Goal: Task Accomplishment & Management: Use online tool/utility

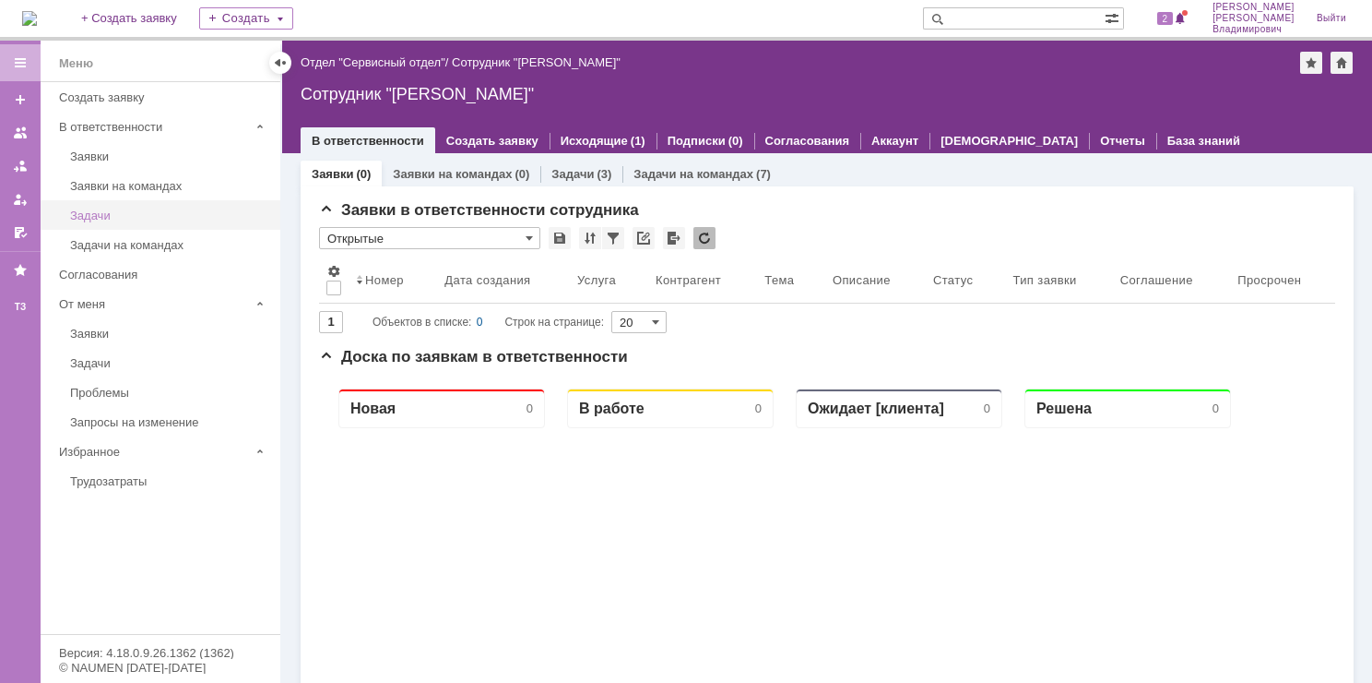
click at [98, 212] on div "Задачи" at bounding box center [169, 215] width 199 height 14
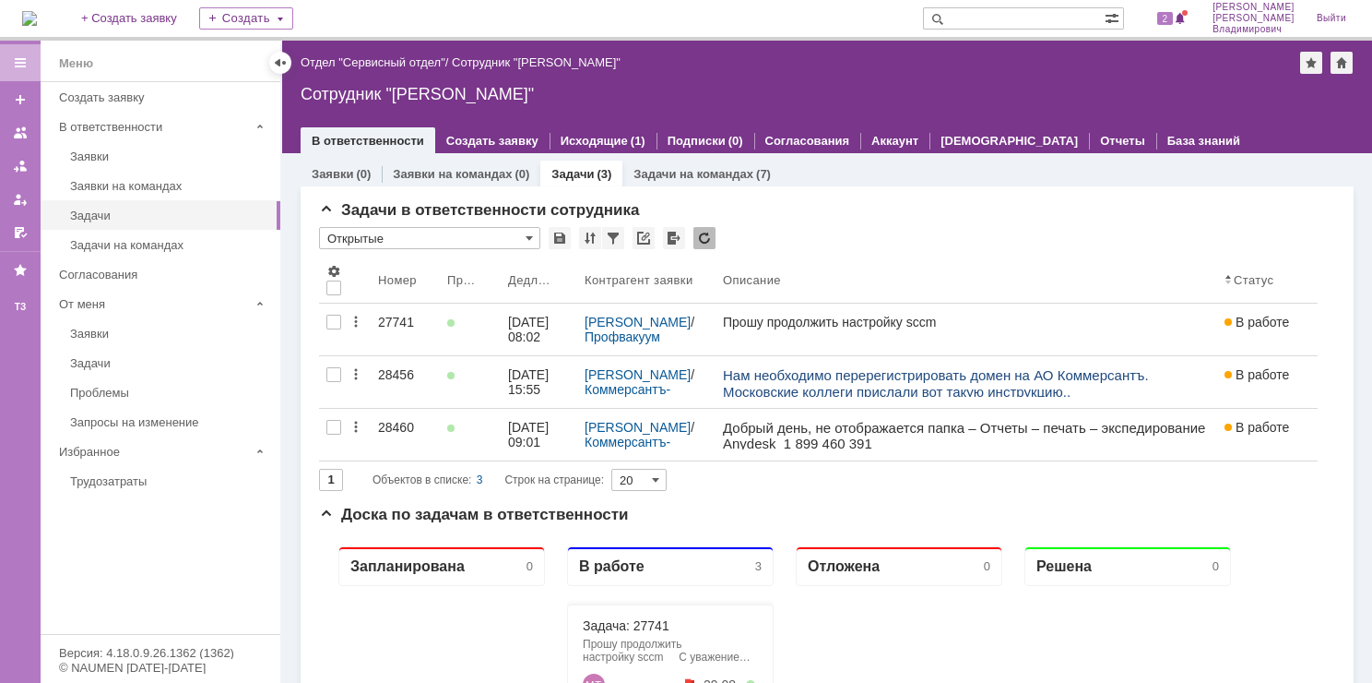
click at [387, 428] on div "28460" at bounding box center [405, 427] width 54 height 15
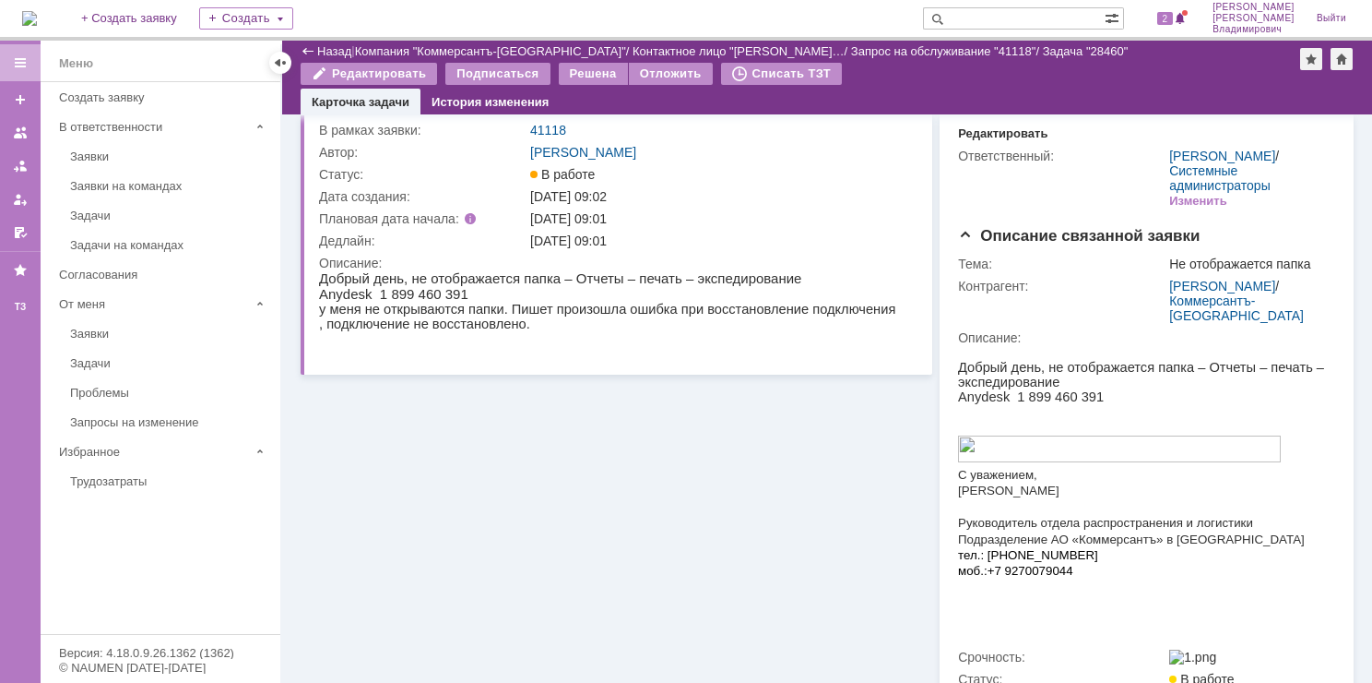
scroll to position [92, 0]
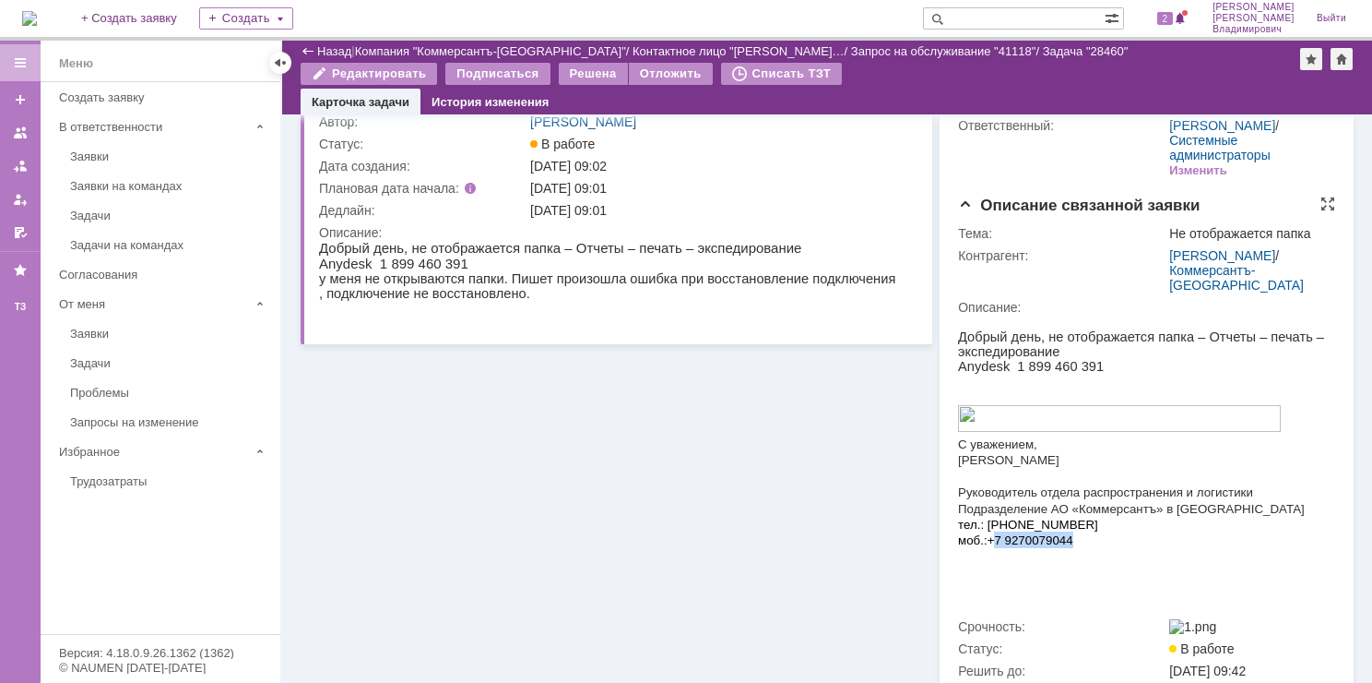
drag, startPoint x: 1063, startPoint y: 554, endPoint x: 998, endPoint y: 551, distance: 64.7
click at [998, 548] on p "моб.: +7 9 270079044" at bounding box center [1141, 539] width 367 height 17
copy p "7 9 270079044"
click at [705, 240] on p "Добрый день, не отображается папка – Отчеты – печать – экспедирование" at bounding box center [611, 248] width 584 height 16
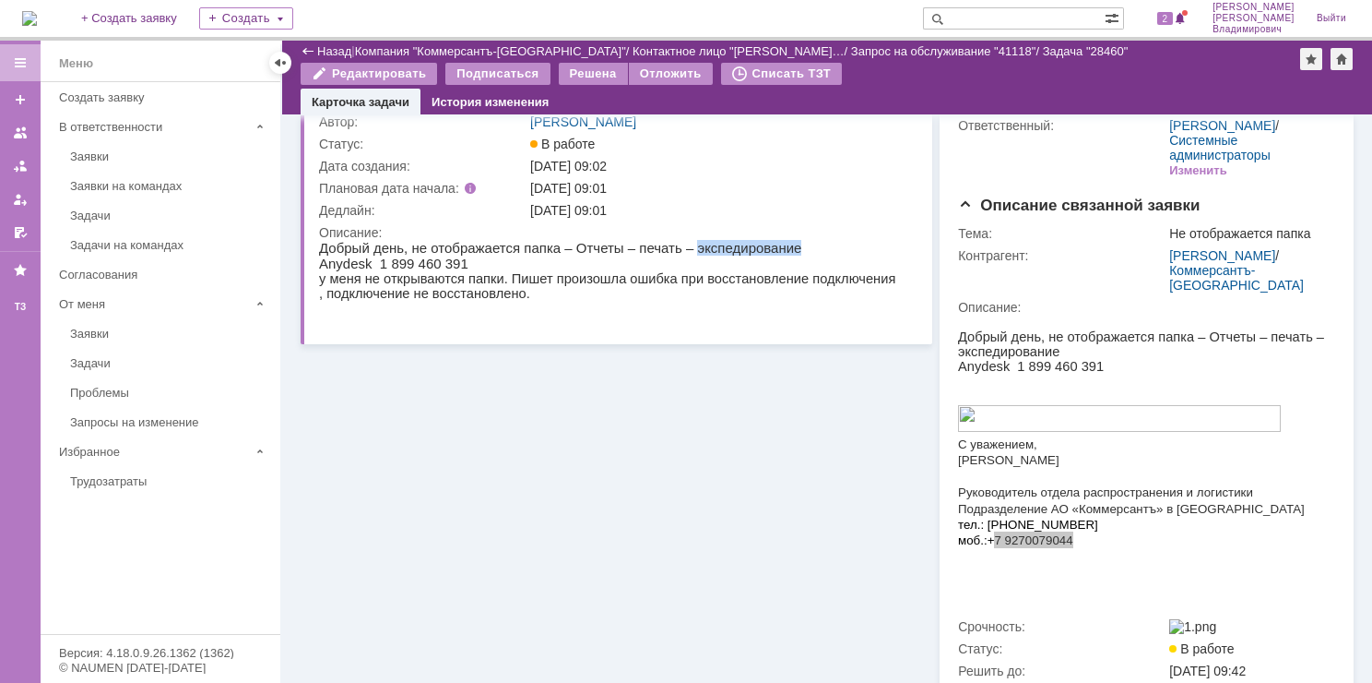
copy p "экспедирование"
click at [479, 380] on div "Информация по задаче Редактировать В рамках заявки: 41118 Автор: [PERSON_NAME]:…" at bounding box center [617, 359] width 632 height 674
click at [170, 198] on link "Заявки на командах" at bounding box center [170, 186] width 214 height 29
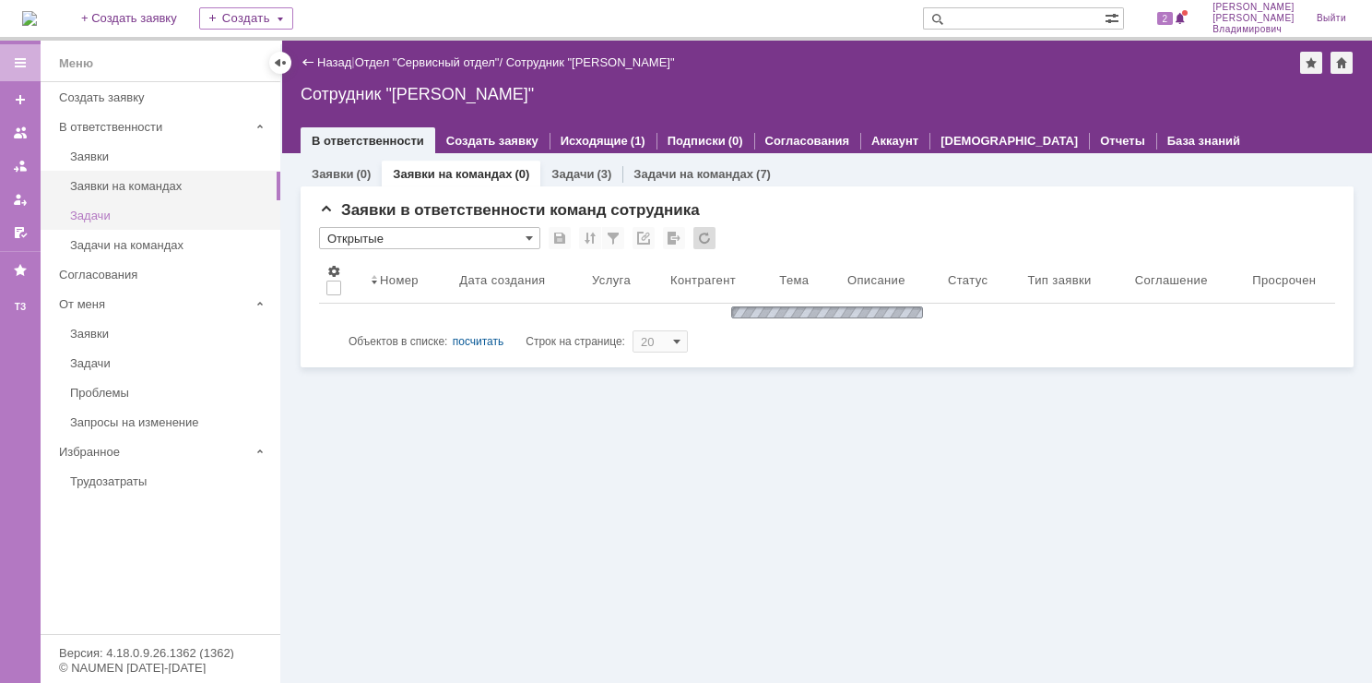
click at [168, 212] on div "Задачи" at bounding box center [169, 215] width 199 height 14
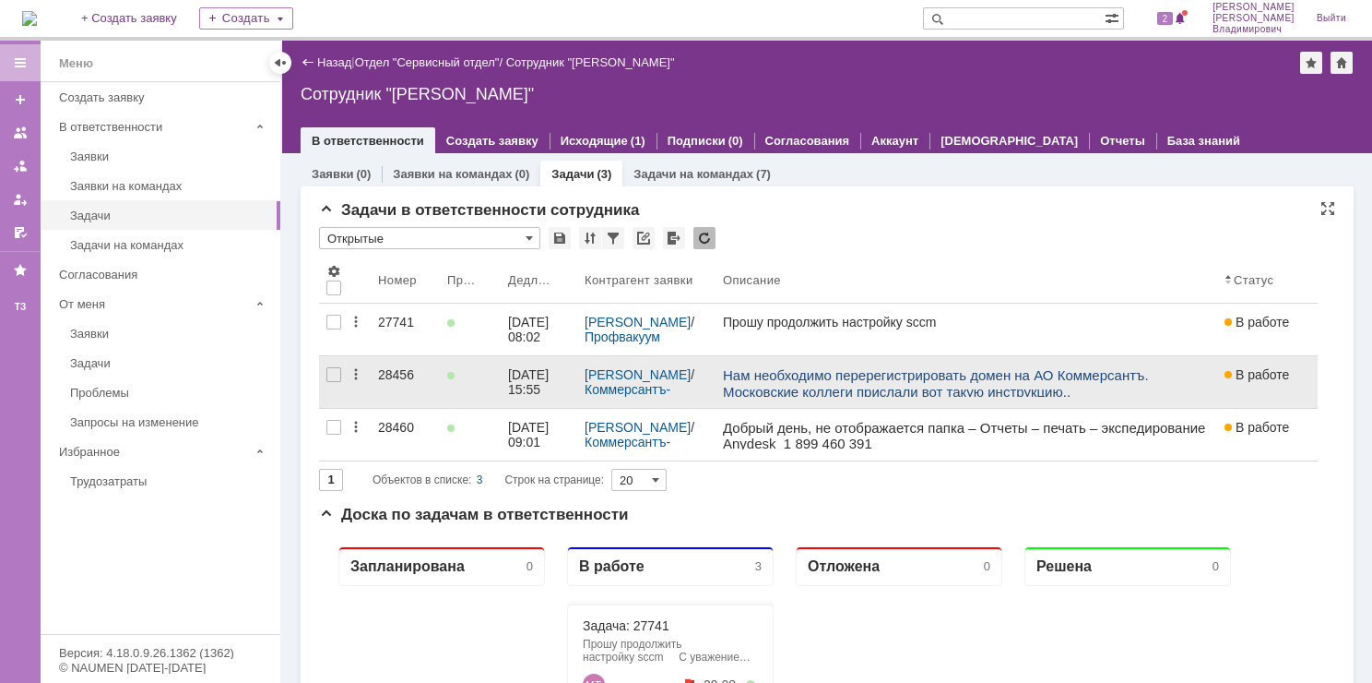
click at [398, 373] on div "28456" at bounding box center [405, 374] width 54 height 15
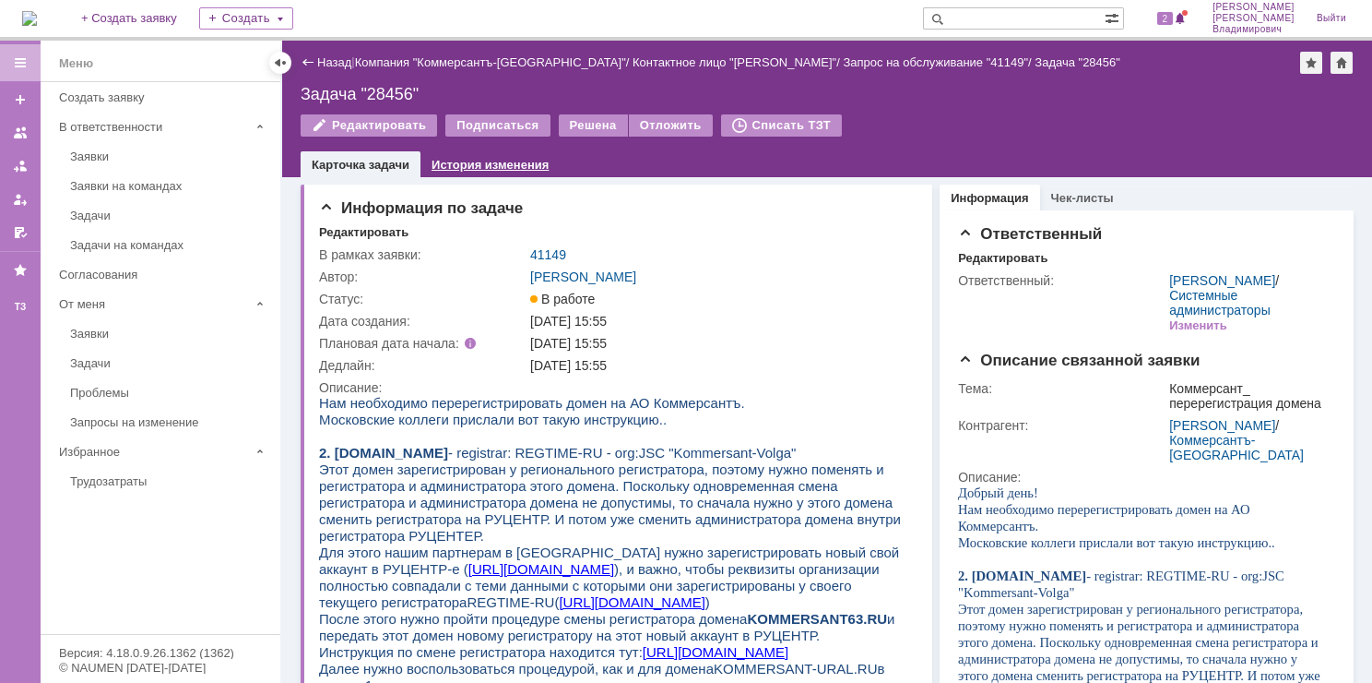
click at [518, 165] on link "История изменения" at bounding box center [490, 165] width 117 height 14
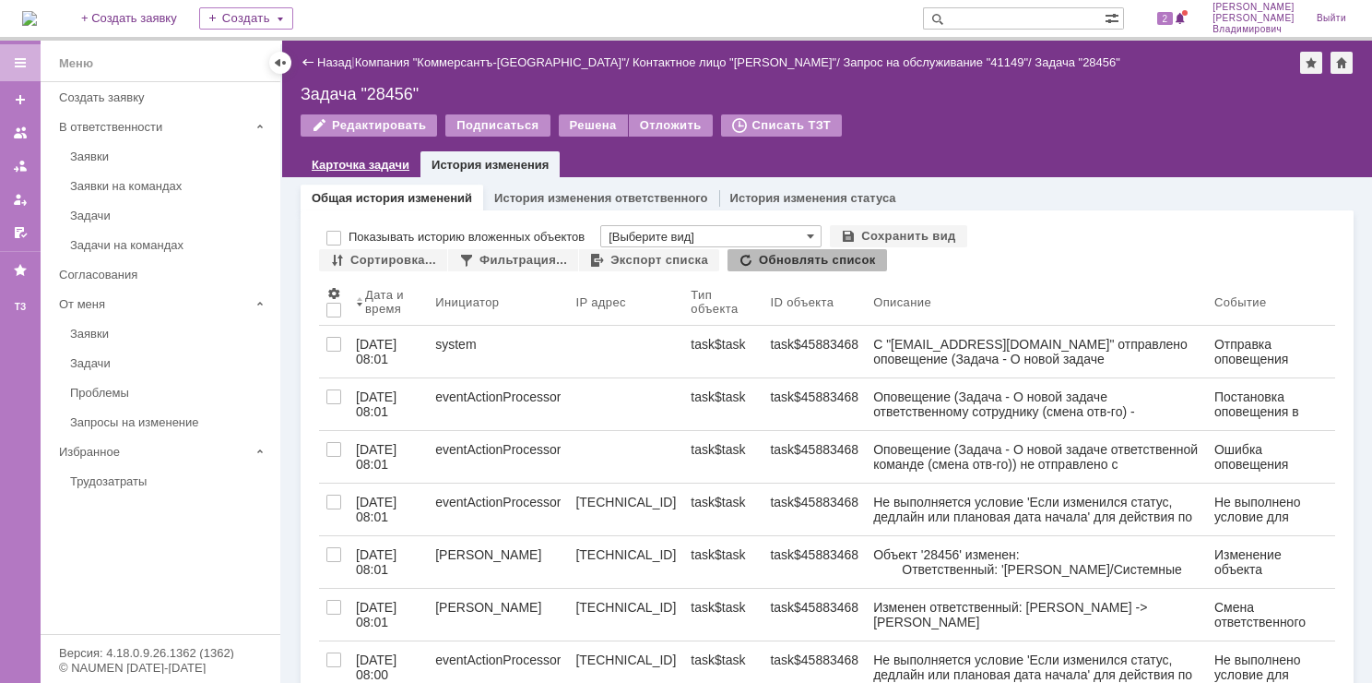
click at [333, 162] on link "Карточка задачи" at bounding box center [361, 165] width 98 height 14
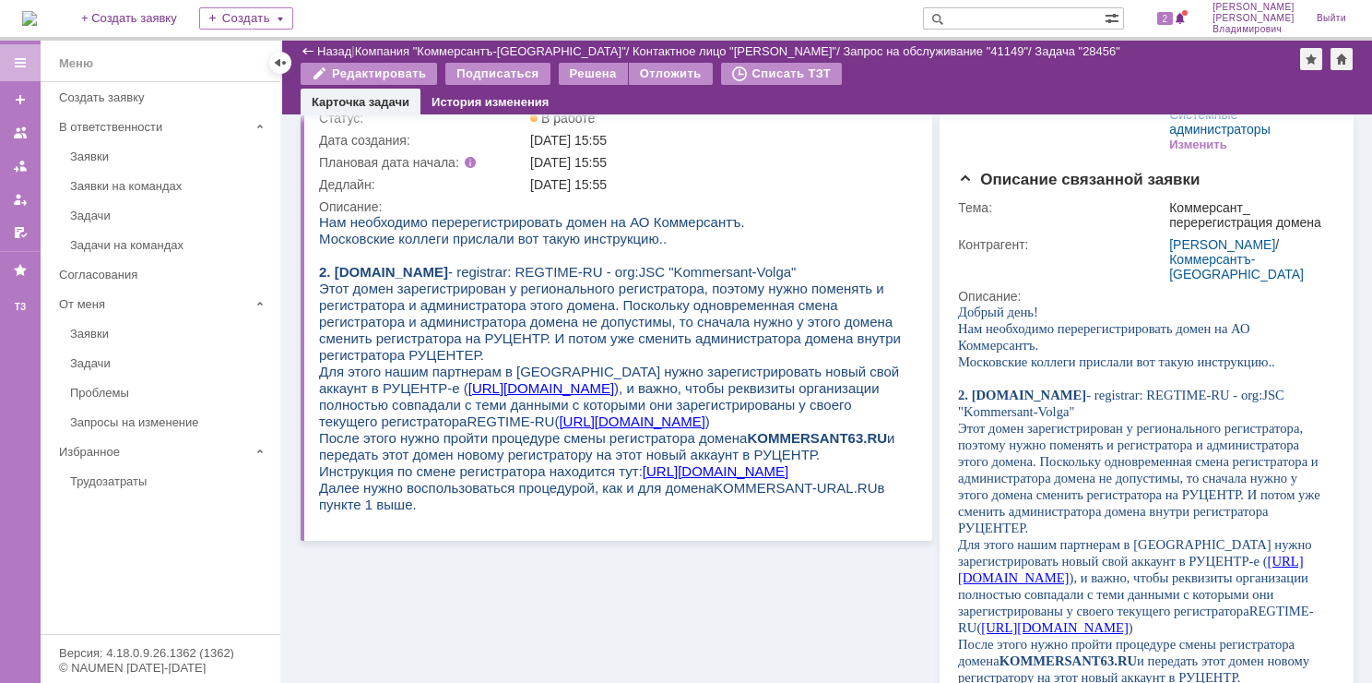
scroll to position [92, 0]
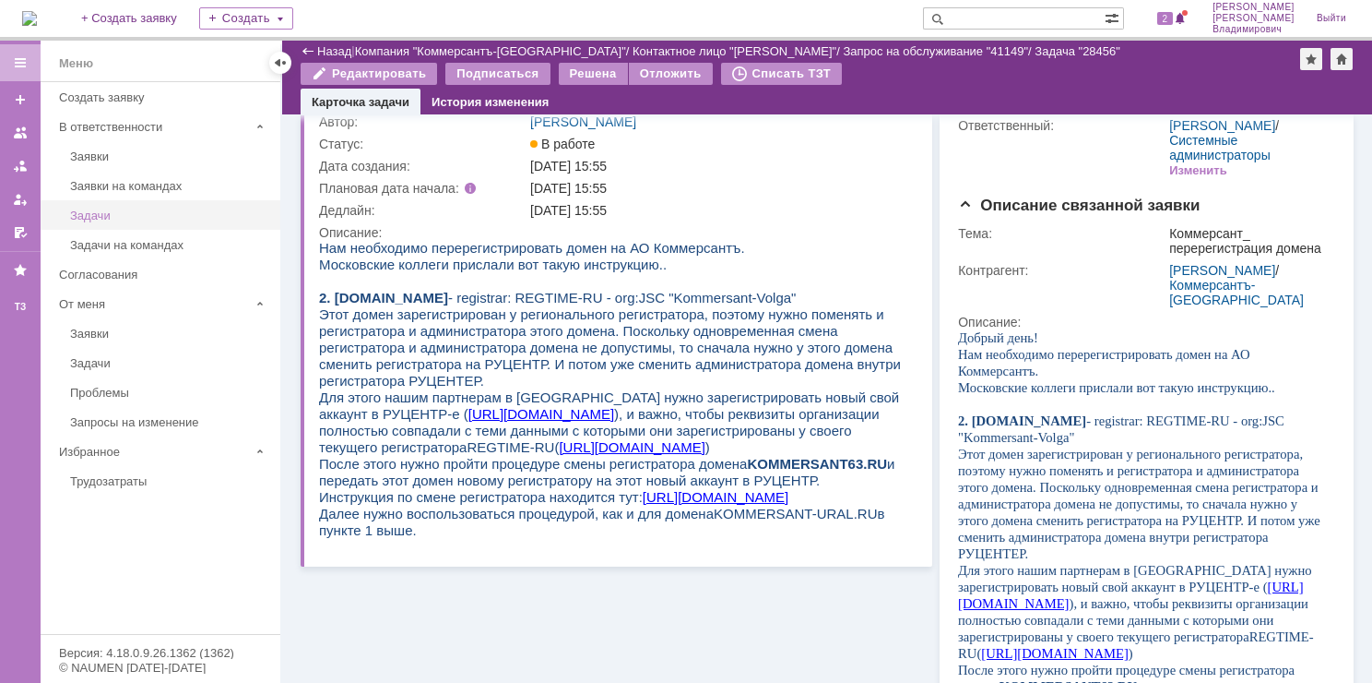
click at [159, 216] on div "Задачи" at bounding box center [169, 215] width 199 height 14
